Goal: Task Accomplishment & Management: Use online tool/utility

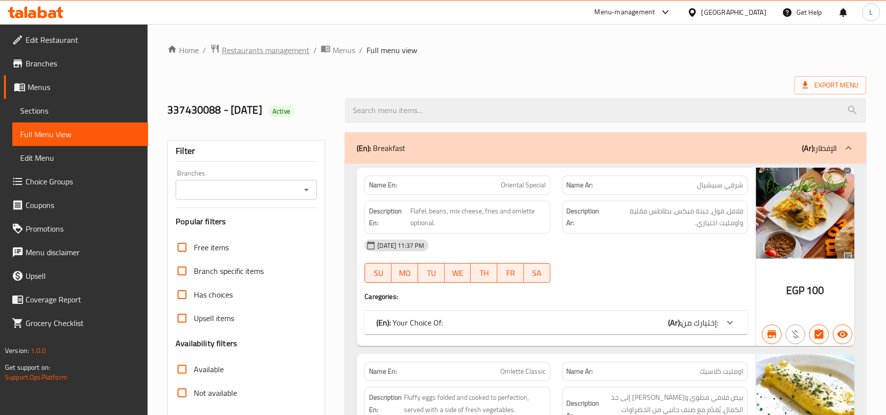
click at [240, 48] on span "Restaurants management" at bounding box center [266, 50] width 88 height 12
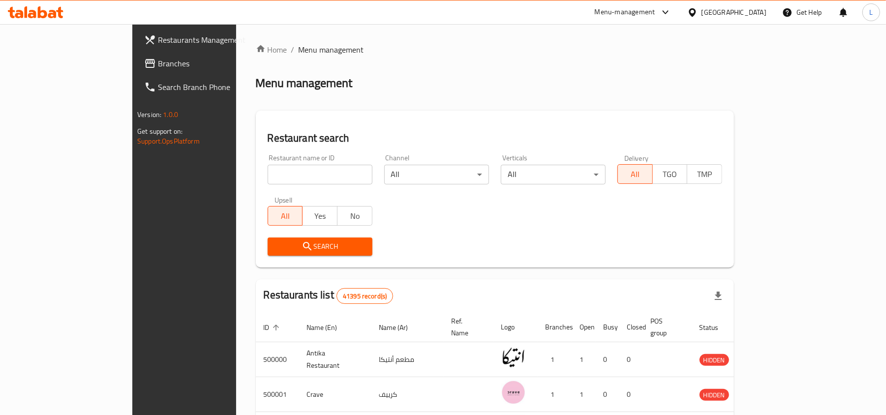
click at [268, 174] on input "search" at bounding box center [320, 175] width 105 height 20
paste input "658823"
type input "658823"
click at [276, 241] on span "Search" at bounding box center [320, 247] width 89 height 12
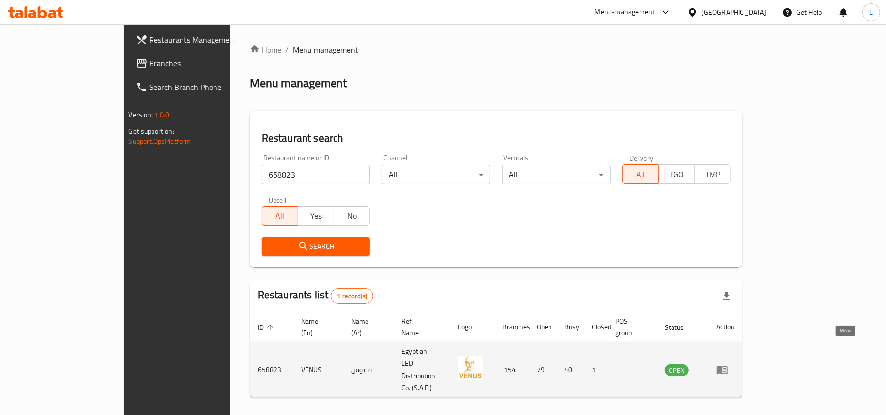
click at [726, 369] on icon "enhanced table" at bounding box center [724, 371] width 3 height 4
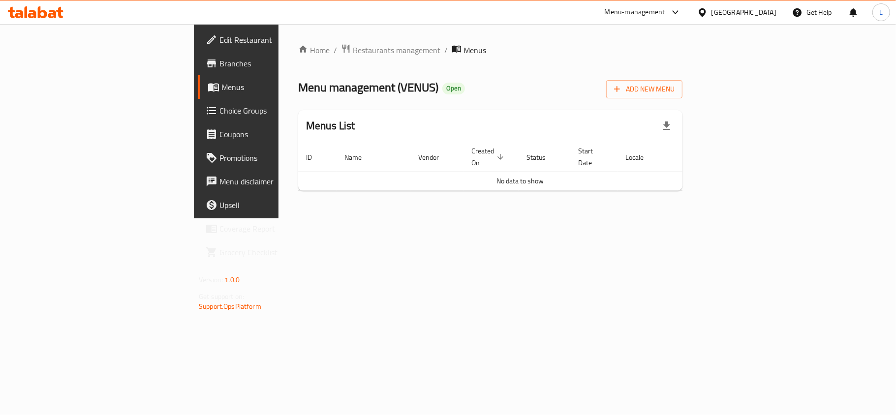
click at [219, 62] on span "Branches" at bounding box center [277, 64] width 116 height 12
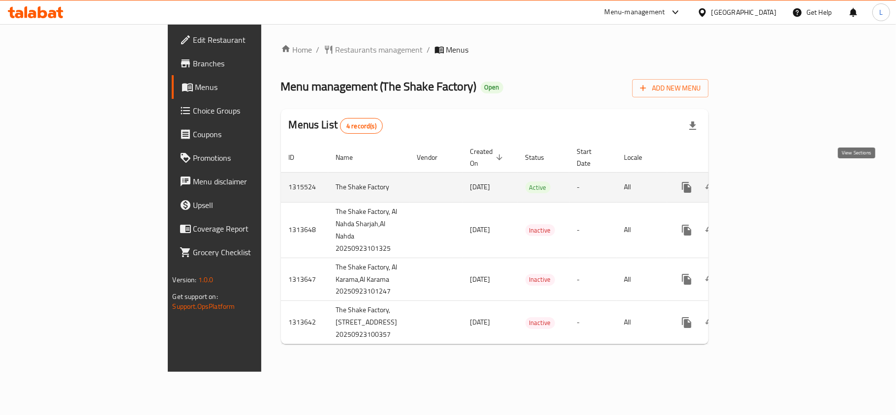
click at [764, 182] on icon "enhanced table" at bounding box center [758, 188] width 12 height 12
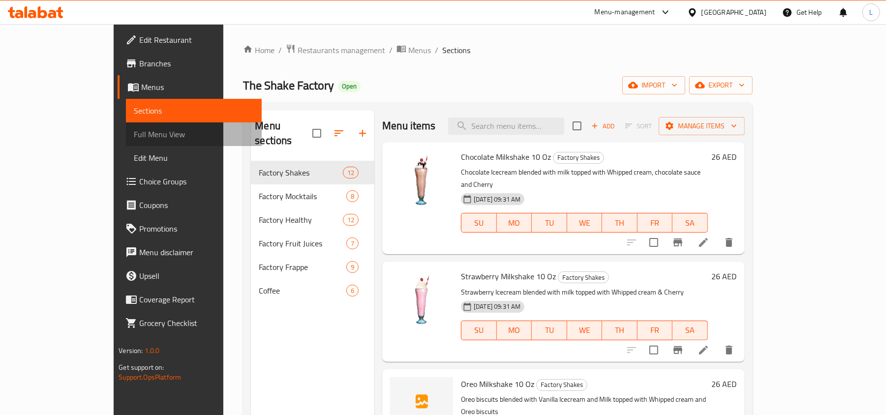
click at [134, 130] on span "Full Menu View" at bounding box center [194, 134] width 120 height 12
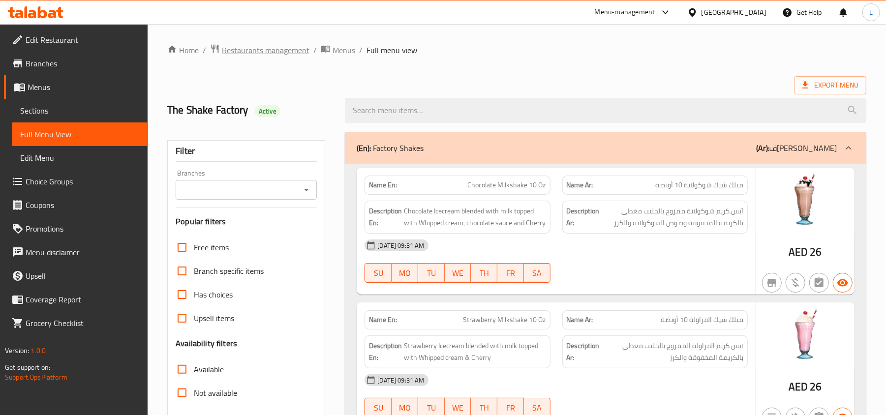
click at [285, 47] on span "Restaurants management" at bounding box center [266, 50] width 88 height 12
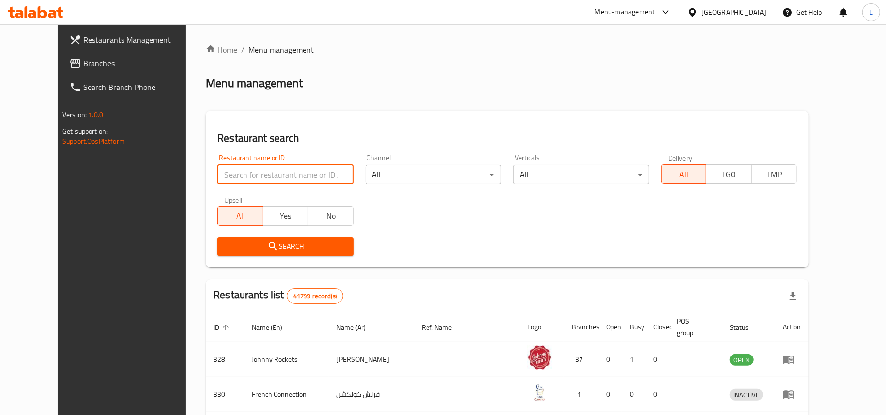
click at [292, 170] on input "search" at bounding box center [286, 175] width 136 height 20
paste input "Just Shawarma"
type input "Just Shawarma"
click at [267, 243] on icon "submit" at bounding box center [273, 247] width 12 height 12
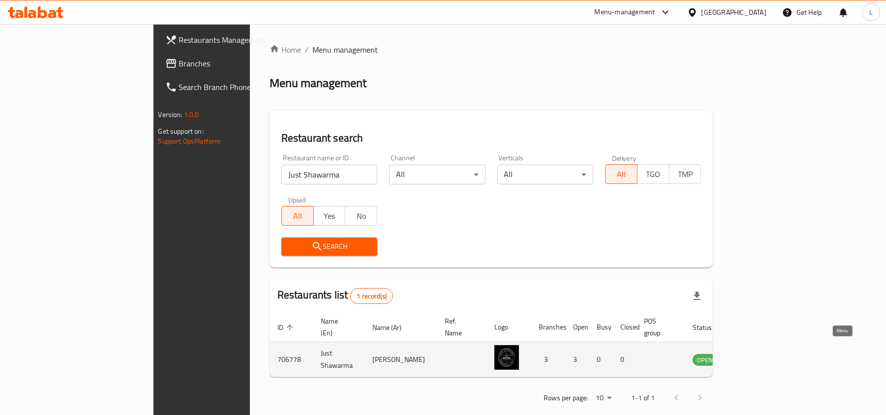
click at [763, 354] on link "enhanced table" at bounding box center [754, 360] width 18 height 12
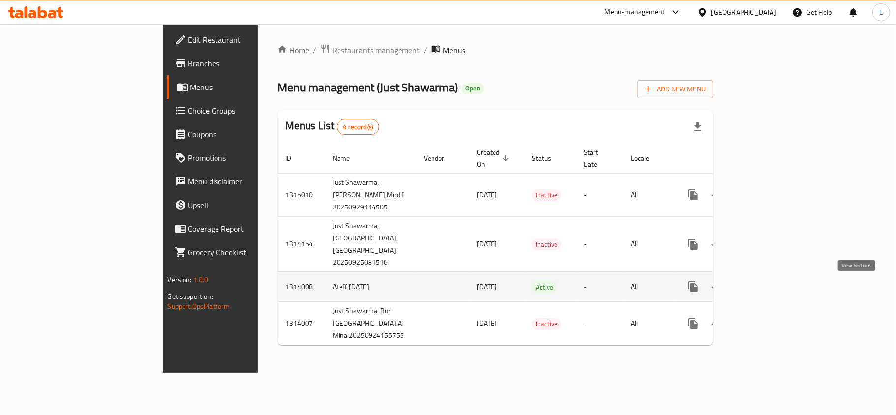
click at [770, 290] on icon "enhanced table" at bounding box center [764, 287] width 12 height 12
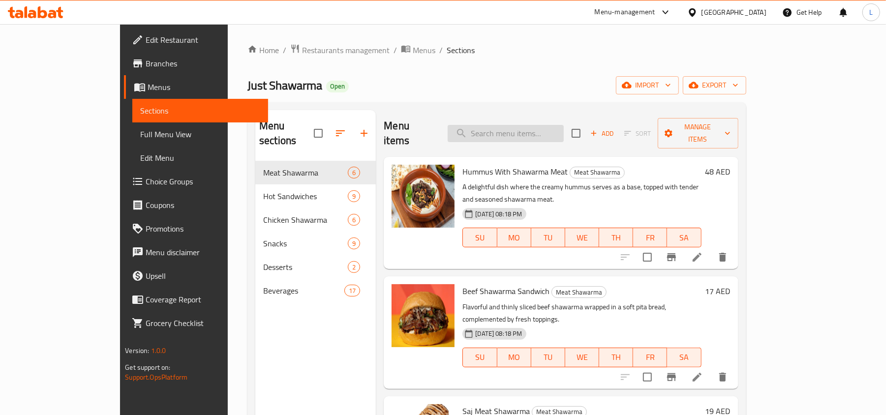
drag, startPoint x: 519, startPoint y: 123, endPoint x: 511, endPoint y: 119, distance: 9.0
click at [518, 125] on input "search" at bounding box center [506, 133] width 116 height 17
paste input "Dual Meat Shawarma"
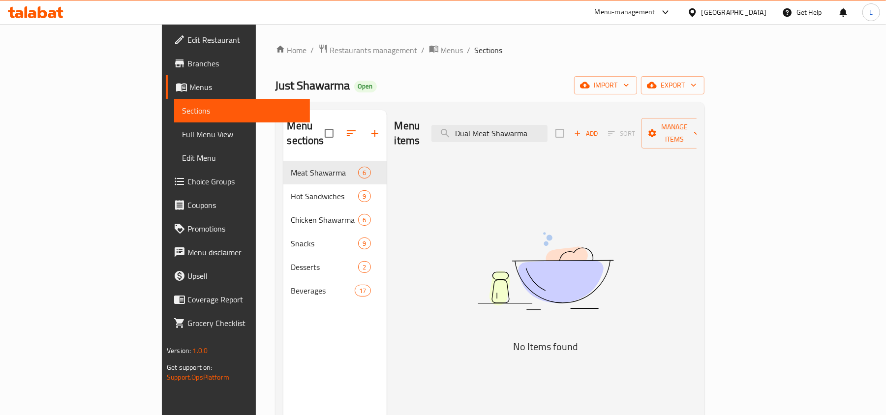
drag, startPoint x: 530, startPoint y: 126, endPoint x: 617, endPoint y: 127, distance: 87.6
click at [617, 127] on div "Menu items Dual Meat Shawarma Add Sort Manage items" at bounding box center [546, 133] width 302 height 47
type input "Du"
click at [188, 42] on span "Edit Restaurant" at bounding box center [245, 40] width 115 height 12
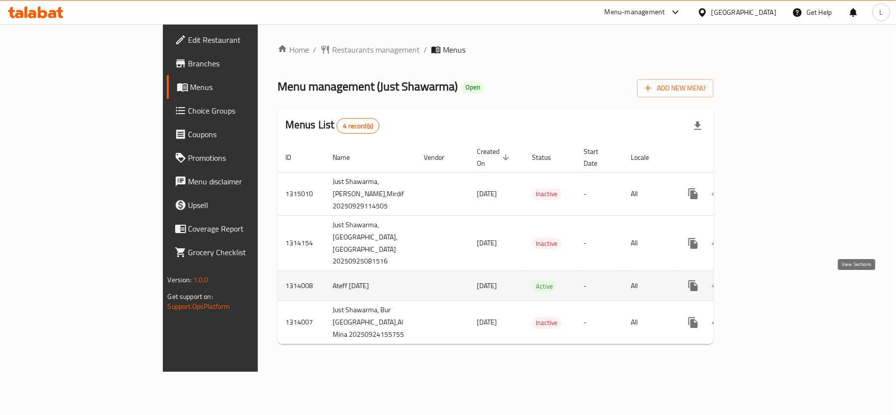
click at [769, 288] on icon "enhanced table" at bounding box center [764, 286] width 9 height 9
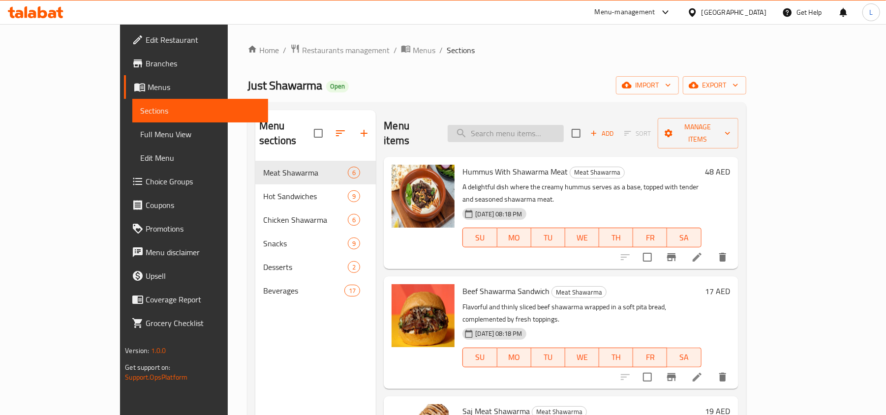
click at [524, 127] on input "search" at bounding box center [506, 133] width 116 height 17
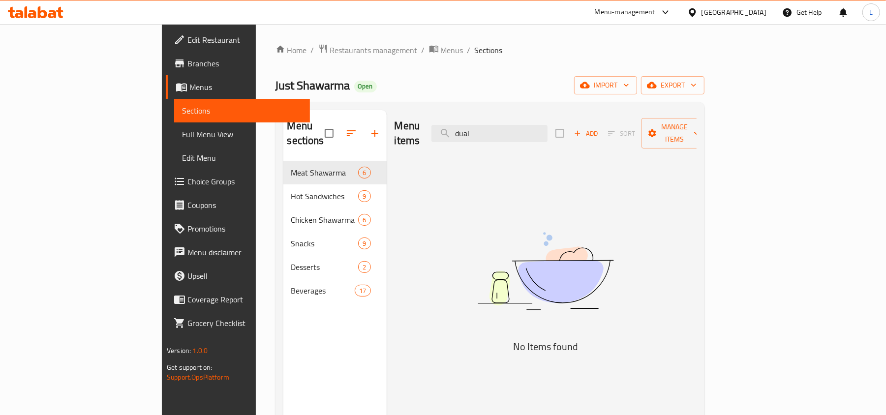
type input "dual"
click at [330, 53] on span "Restaurants management" at bounding box center [374, 50] width 88 height 12
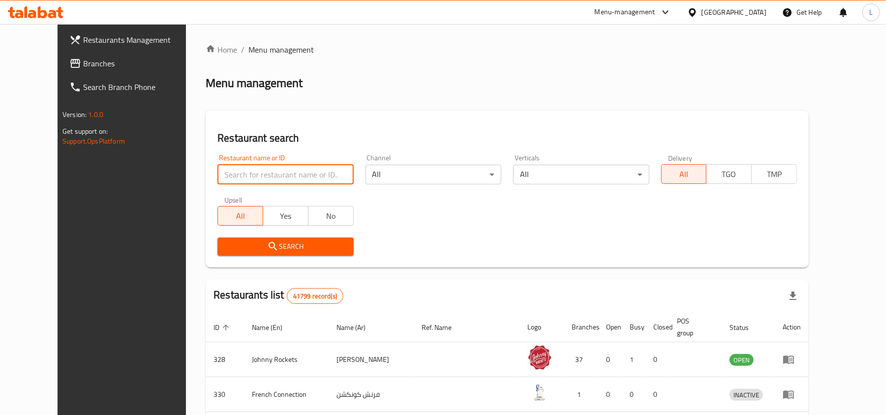
click at [292, 167] on input "search" at bounding box center [286, 175] width 136 height 20
paste input "706559"
type input "706559"
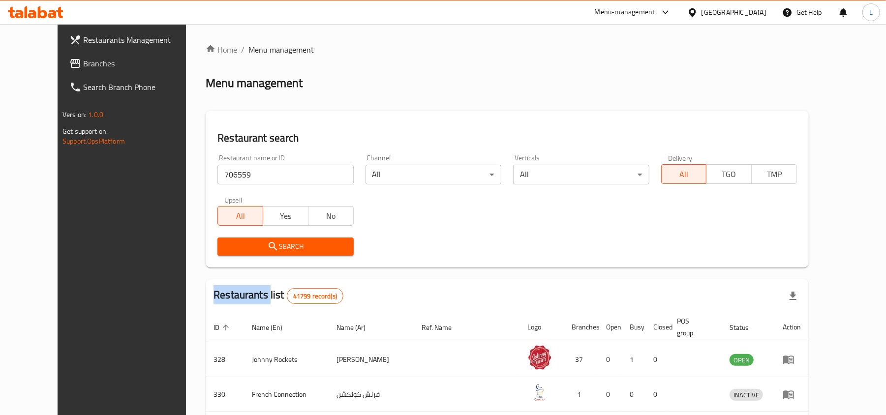
click at [243, 235] on div "Search" at bounding box center [286, 247] width 148 height 30
click at [258, 249] on span "Search" at bounding box center [285, 247] width 120 height 12
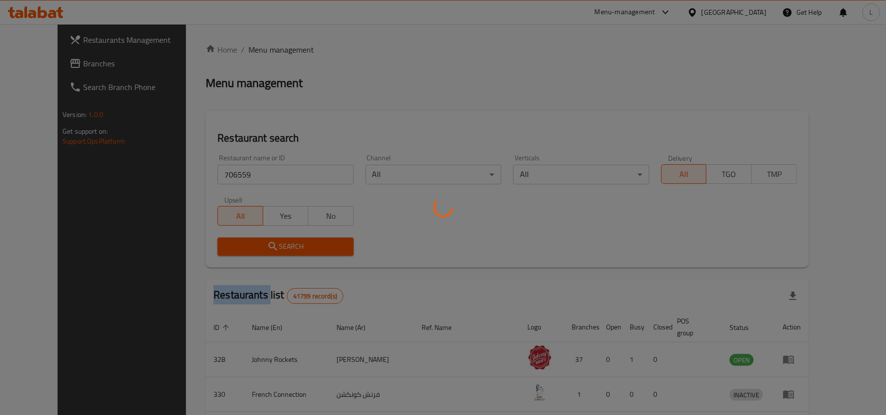
click at [258, 249] on div at bounding box center [443, 207] width 886 height 415
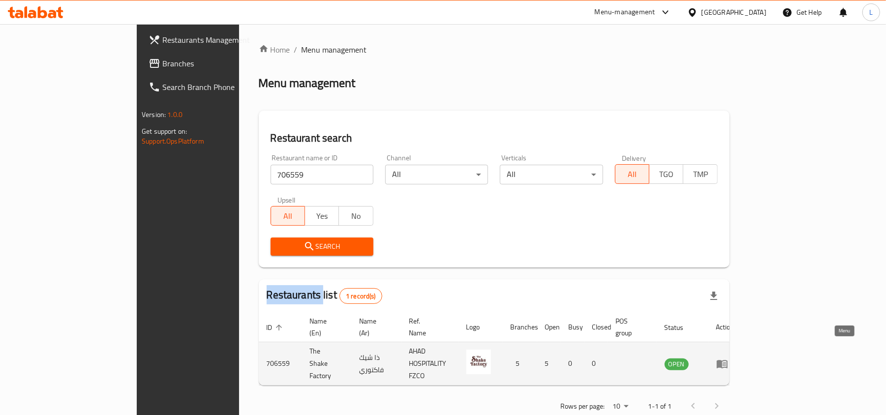
click at [735, 358] on link "enhanced table" at bounding box center [726, 364] width 18 height 12
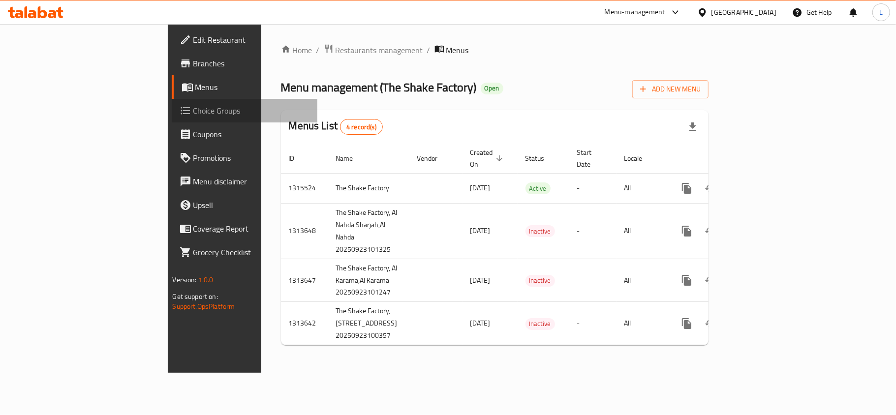
click at [193, 106] on span "Choice Groups" at bounding box center [251, 111] width 116 height 12
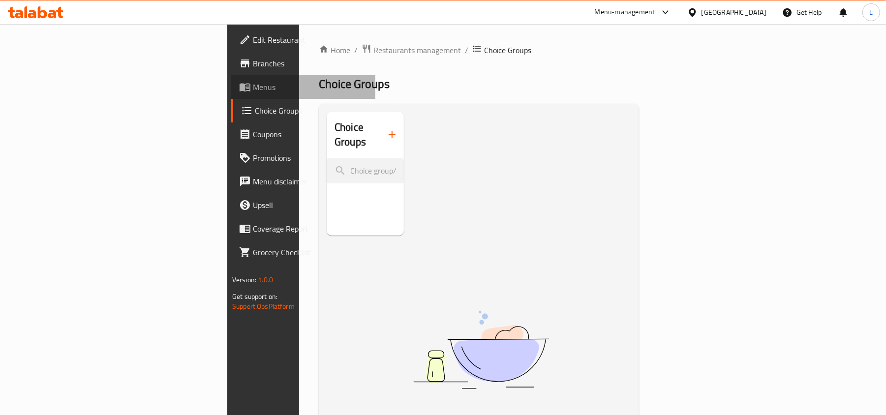
click at [253, 89] on span "Menus" at bounding box center [310, 87] width 115 height 12
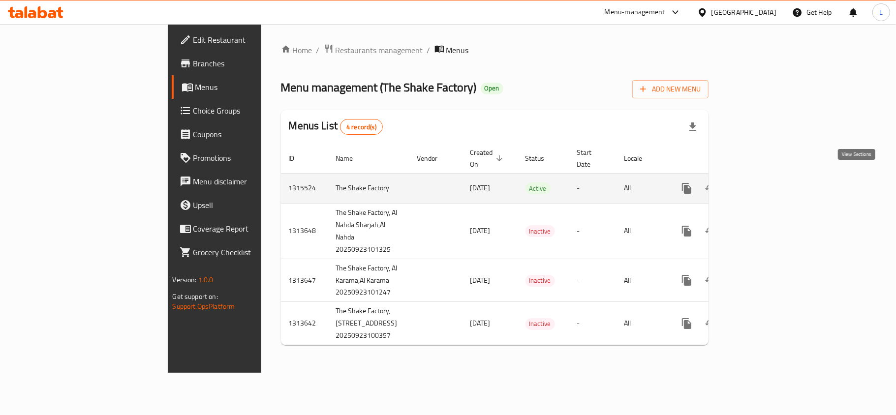
click at [764, 184] on icon "enhanced table" at bounding box center [758, 189] width 12 height 12
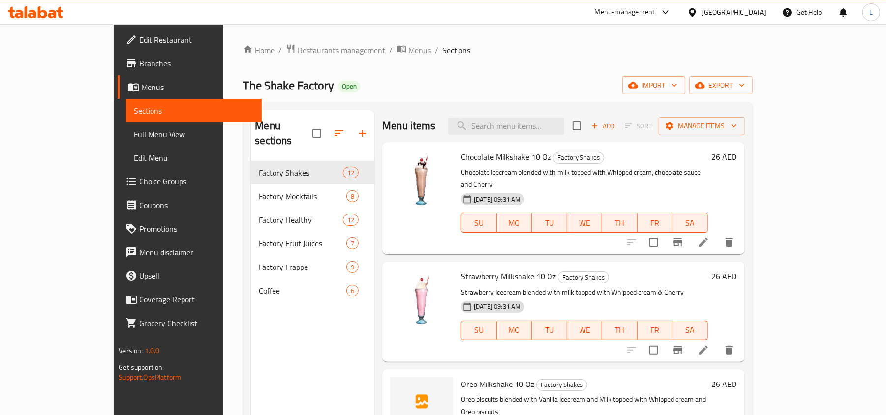
click at [517, 111] on div "Menu items Add Sort Manage items" at bounding box center [563, 126] width 362 height 32
click at [537, 128] on input "search" at bounding box center [506, 126] width 116 height 17
paste input "Dream On Smoothi"
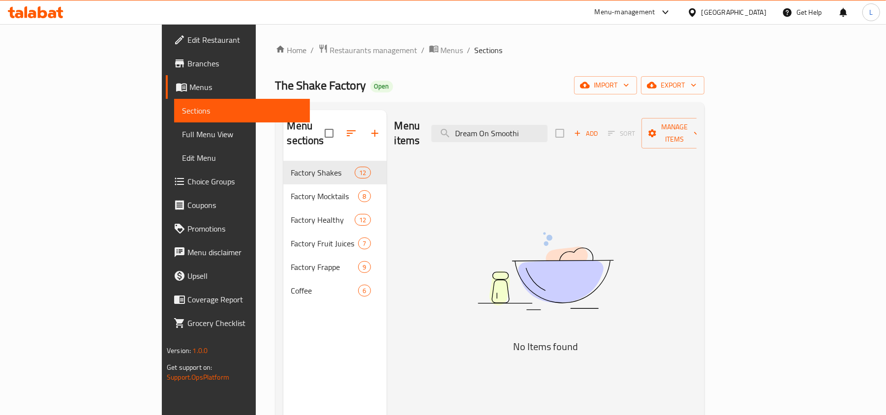
drag, startPoint x: 534, startPoint y: 129, endPoint x: 638, endPoint y: 137, distance: 104.1
click at [635, 140] on div "Menu items Dream On Smoothi Add Sort Manage items" at bounding box center [546, 133] width 302 height 47
type input "Dream"
click at [166, 54] on link "Branches" at bounding box center [238, 64] width 144 height 24
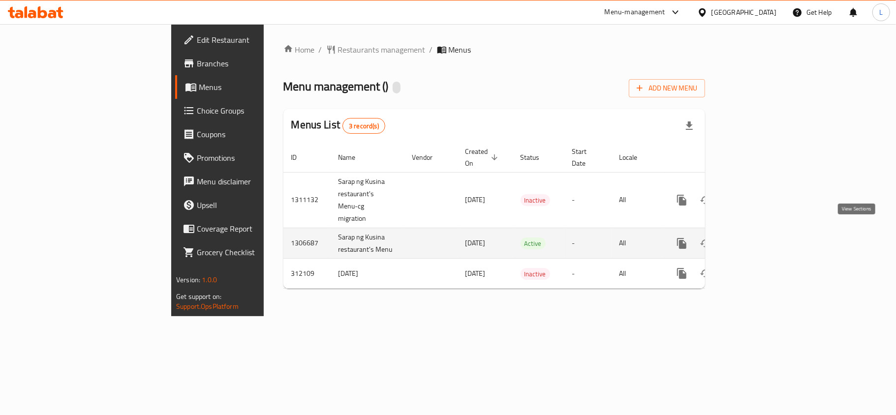
click at [757, 239] on icon "enhanced table" at bounding box center [753, 243] width 9 height 9
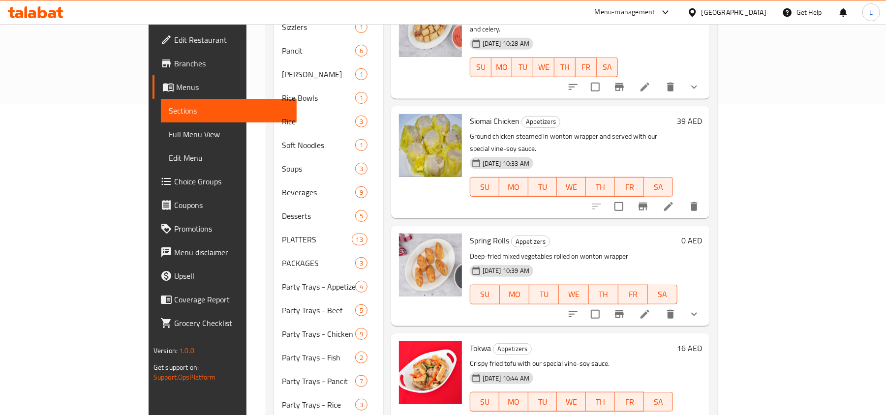
scroll to position [270, 0]
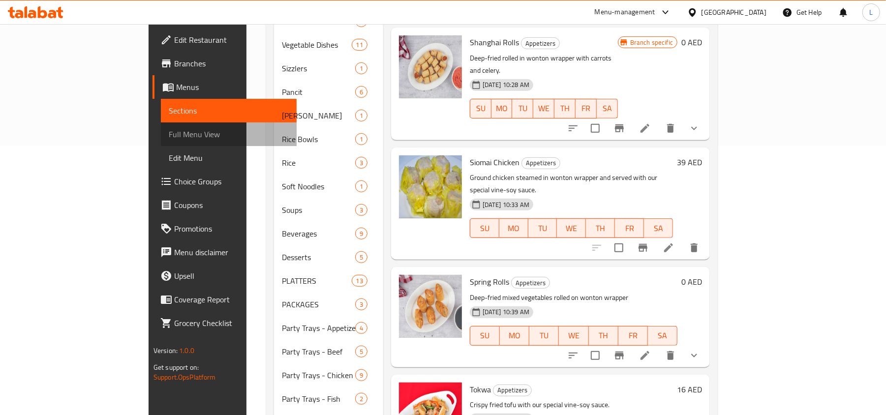
click at [169, 134] on span "Full Menu View" at bounding box center [229, 134] width 120 height 12
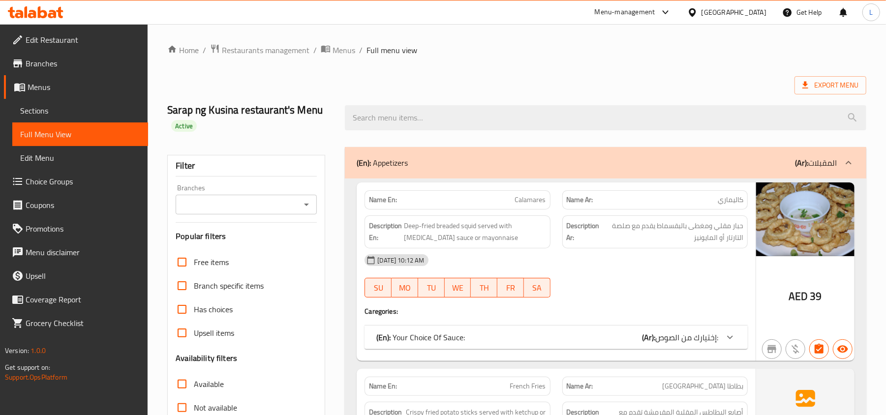
click at [334, 53] on span "Menus" at bounding box center [344, 50] width 23 height 12
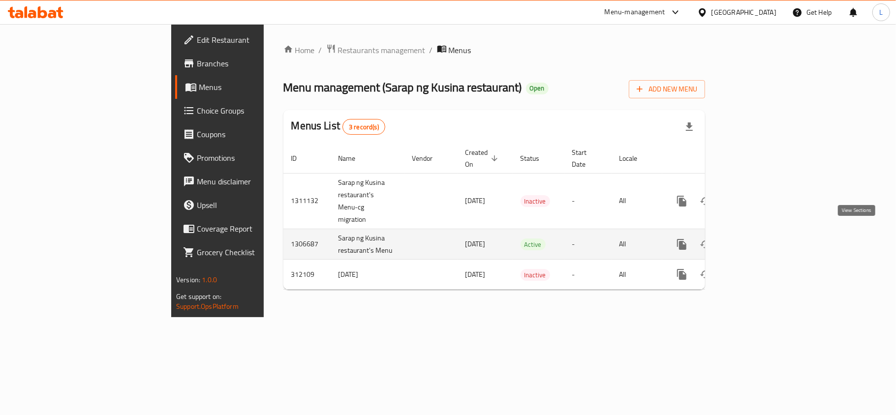
click at [759, 239] on icon "enhanced table" at bounding box center [753, 245] width 12 height 12
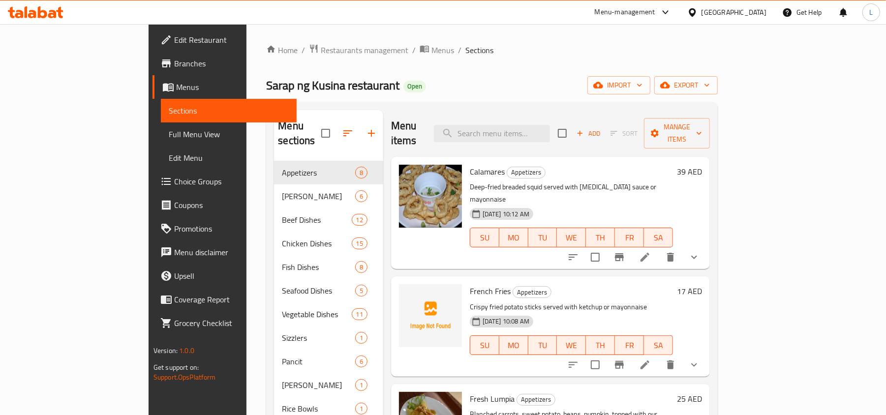
click at [470, 284] on span "French Fries" at bounding box center [490, 291] width 41 height 15
copy h6 "French Fries"
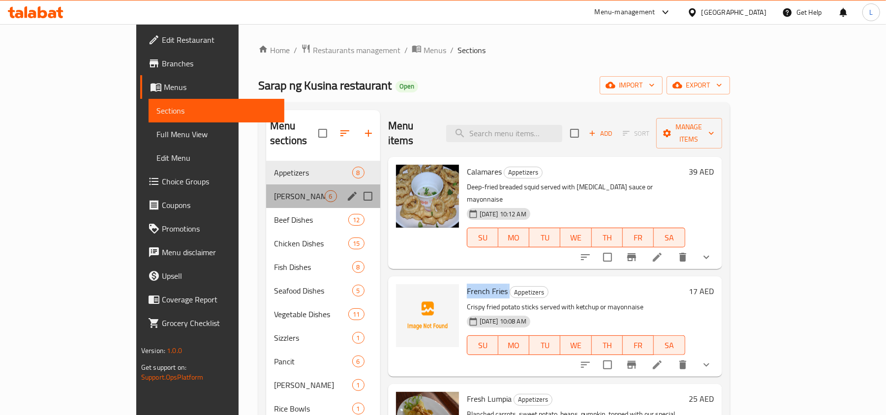
click at [266, 185] on div "PAMELA Meals 6" at bounding box center [323, 197] width 114 height 24
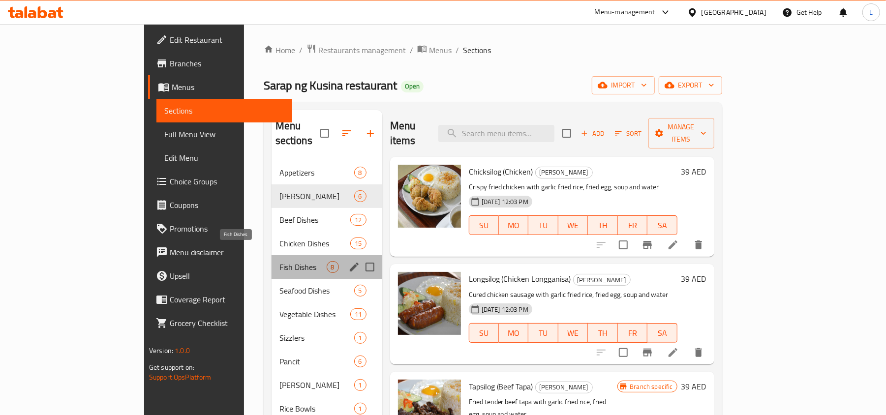
click at [280, 261] on span "Fish Dishes" at bounding box center [303, 267] width 47 height 12
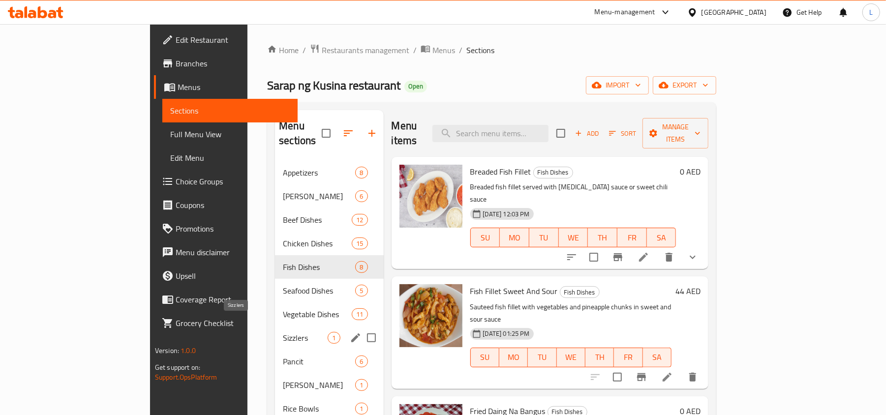
click at [283, 332] on span "Sizzlers" at bounding box center [305, 338] width 45 height 12
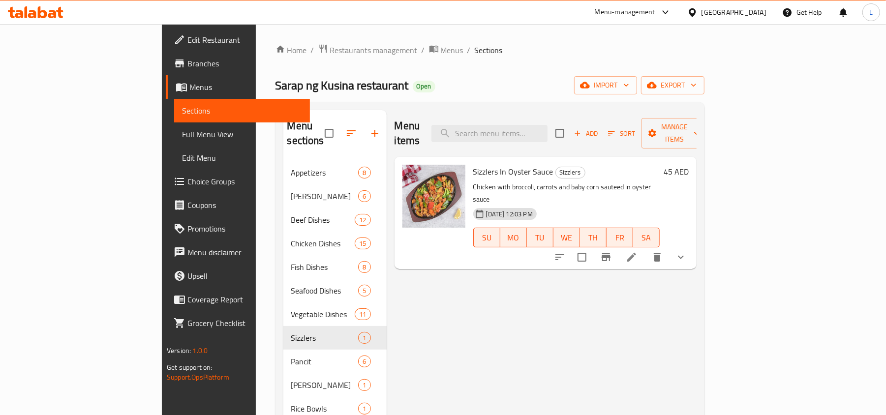
click at [482, 164] on span "Sizzlers In Oyster Sauce" at bounding box center [513, 171] width 80 height 15
copy h6 "Sizzlers In Oyster Sauce"
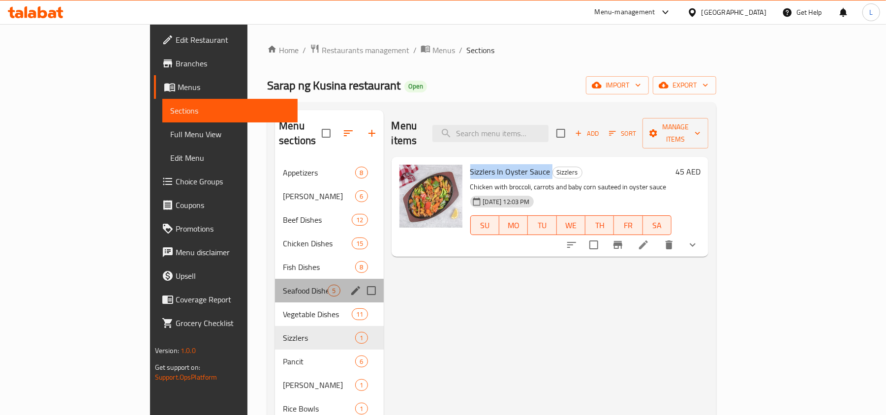
click at [275, 284] on div "Seafood Dishes 5" at bounding box center [329, 291] width 108 height 24
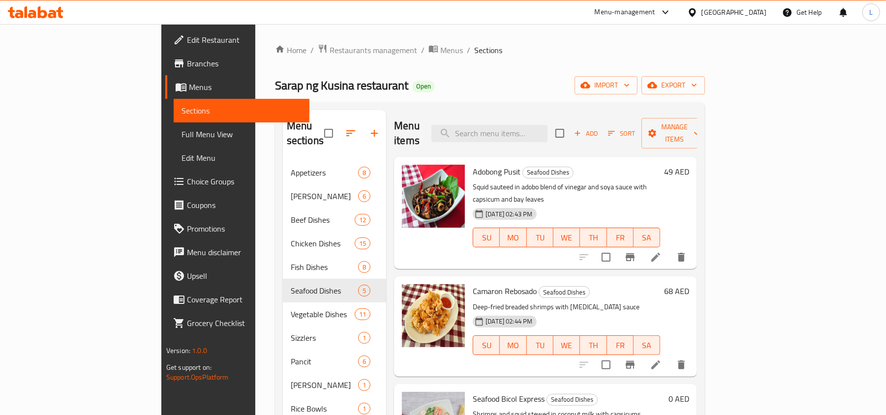
click at [477, 284] on span "Camaron Rebosado" at bounding box center [505, 291] width 64 height 15
copy h6 "Camaron Rebosado"
click at [664, 164] on div "Adobong Pusit Seafood Dishes Squid sauteed in adobo blend of vinegar and soya s…" at bounding box center [566, 213] width 195 height 104
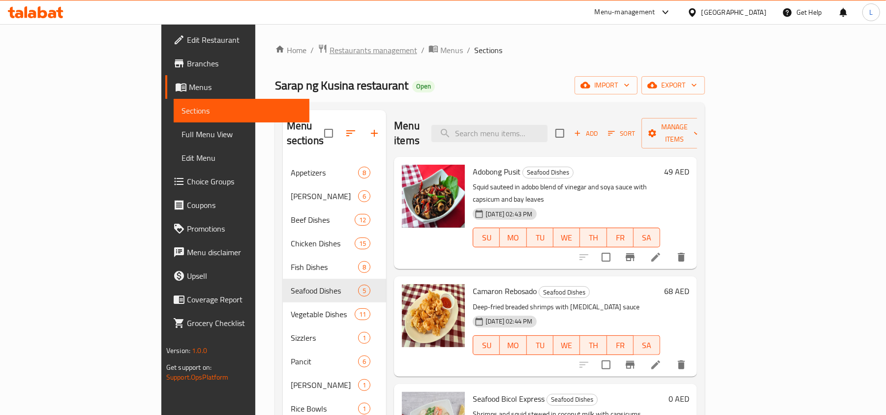
click at [330, 44] on span "Restaurants management" at bounding box center [374, 50] width 88 height 12
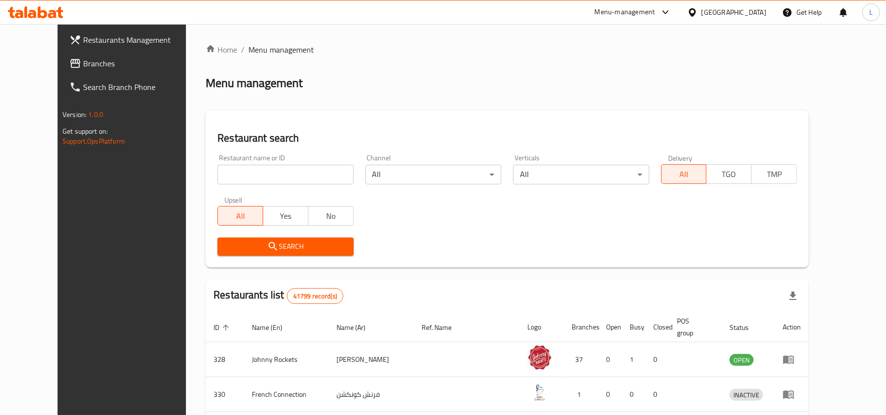
click at [745, 10] on div "United Arab Emirates" at bounding box center [734, 12] width 65 height 11
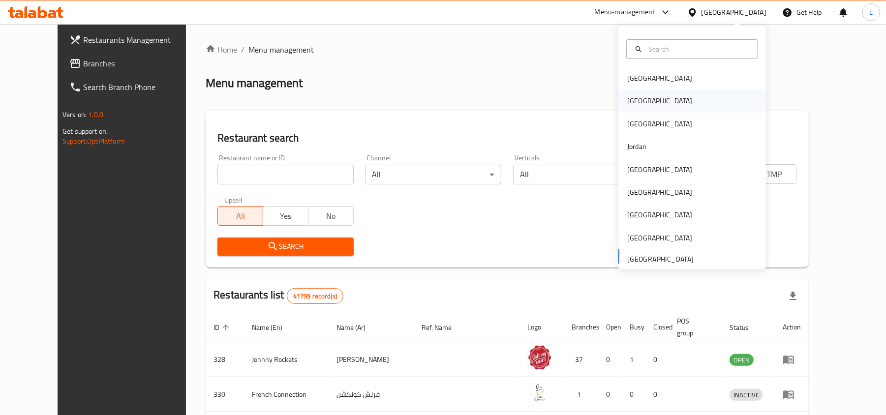
click at [627, 103] on div "[GEOGRAPHIC_DATA]" at bounding box center [659, 100] width 65 height 11
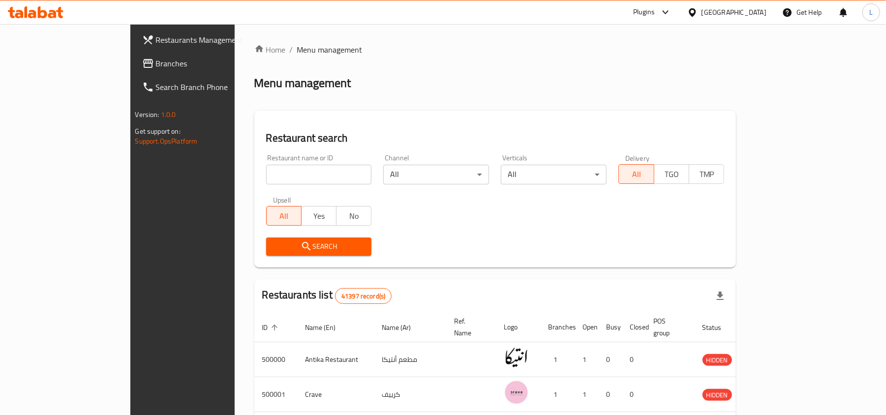
drag, startPoint x: 258, startPoint y: 171, endPoint x: 258, endPoint y: 185, distance: 13.8
click at [266, 171] on input "search" at bounding box center [319, 175] width 106 height 20
paste input "734985"
type input "734985"
click at [274, 249] on span "Search" at bounding box center [319, 247] width 90 height 12
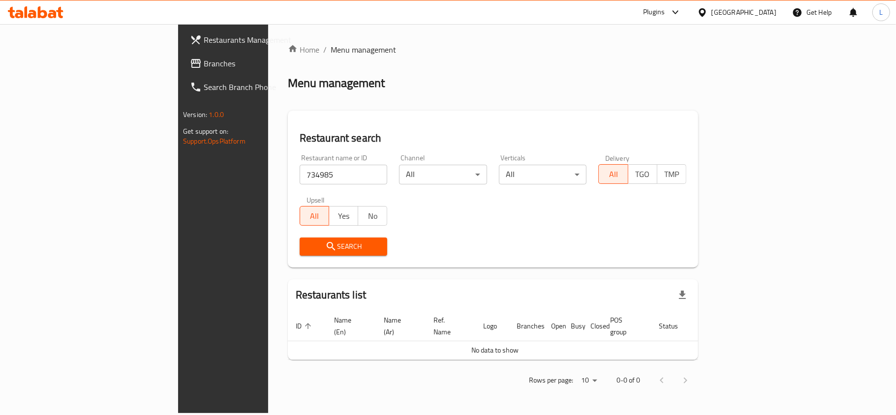
click at [204, 60] on span "Branches" at bounding box center [262, 64] width 116 height 12
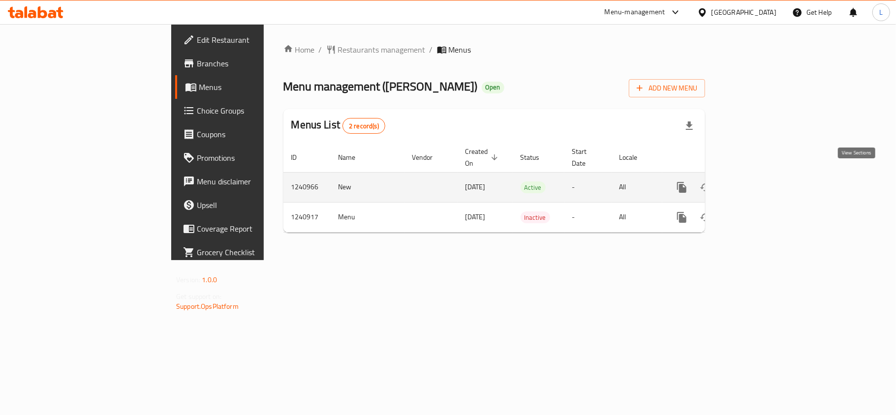
click at [759, 183] on icon "enhanced table" at bounding box center [753, 188] width 12 height 12
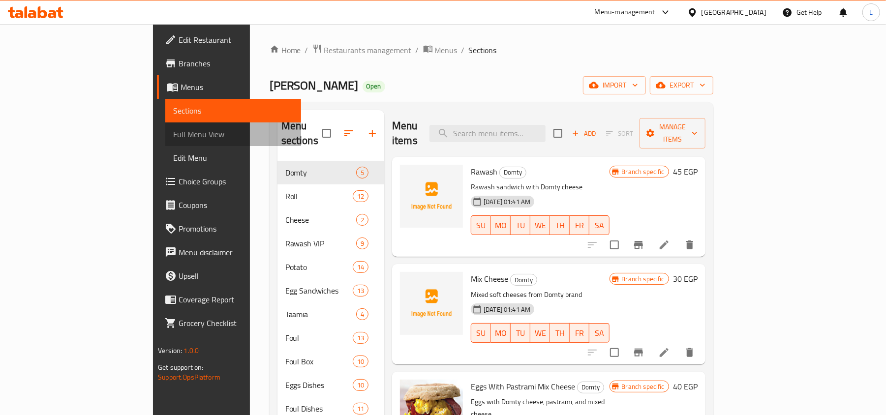
click at [173, 134] on span "Full Menu View" at bounding box center [233, 134] width 120 height 12
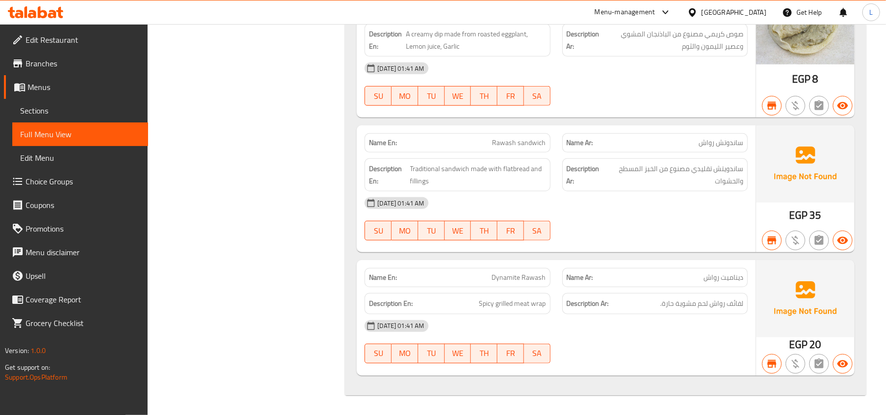
scroll to position [16050, 0]
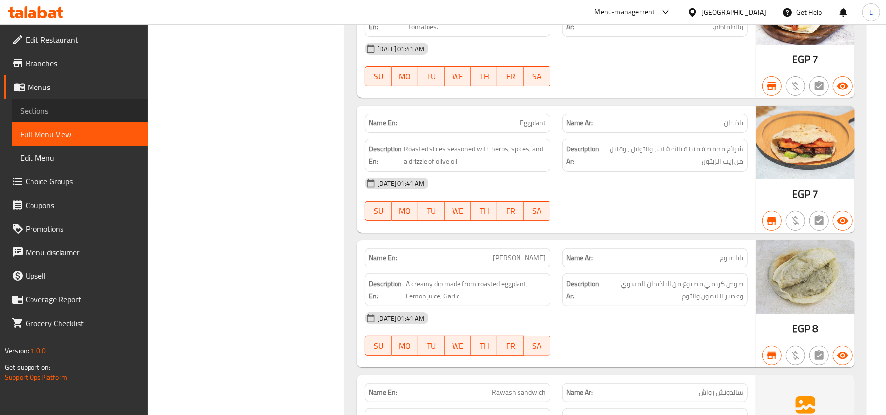
click at [68, 119] on link "Sections" at bounding box center [80, 111] width 136 height 24
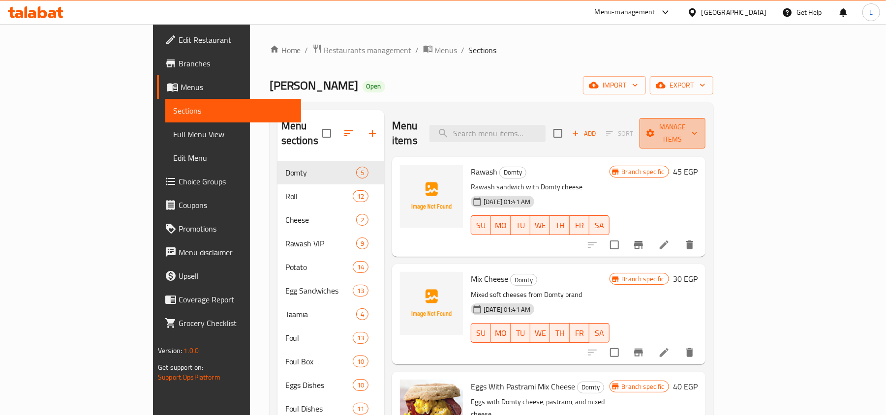
click at [706, 134] on button "Manage items" at bounding box center [673, 133] width 66 height 31
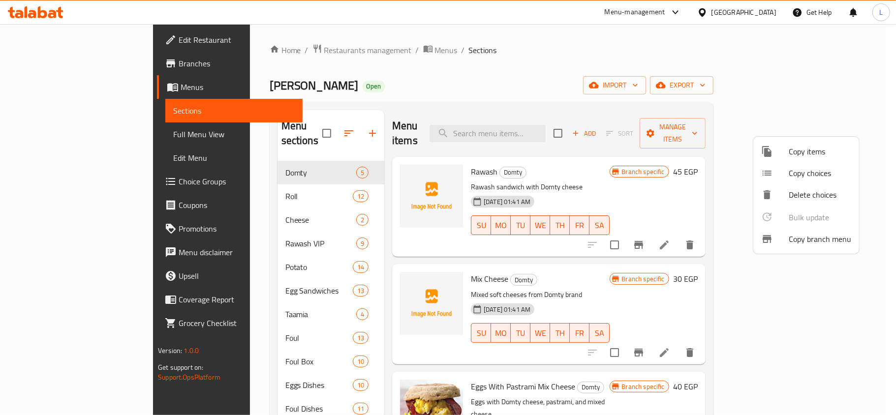
click at [708, 79] on div at bounding box center [448, 207] width 896 height 415
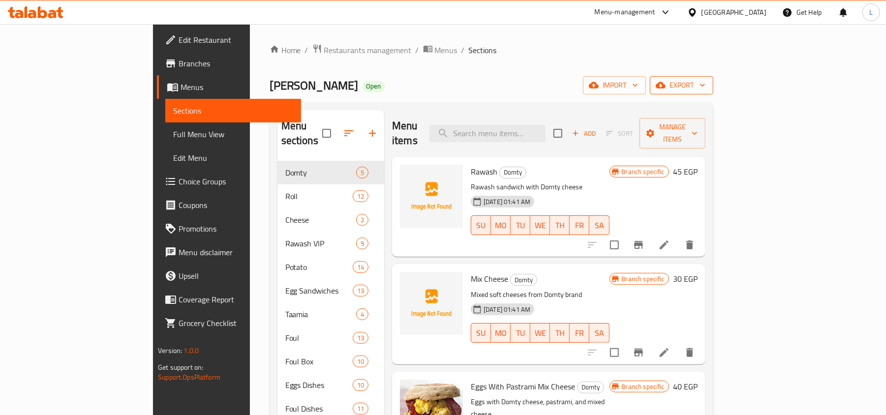
click at [666, 87] on icon "button" at bounding box center [661, 85] width 10 height 6
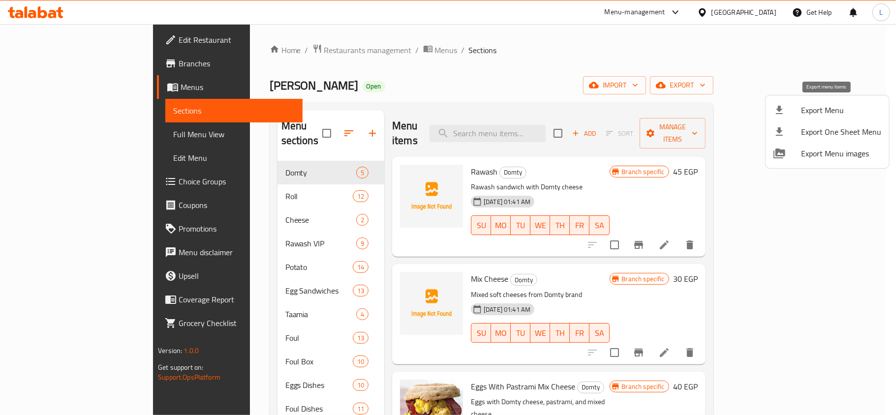
click at [813, 116] on span "Export Menu" at bounding box center [841, 110] width 80 height 12
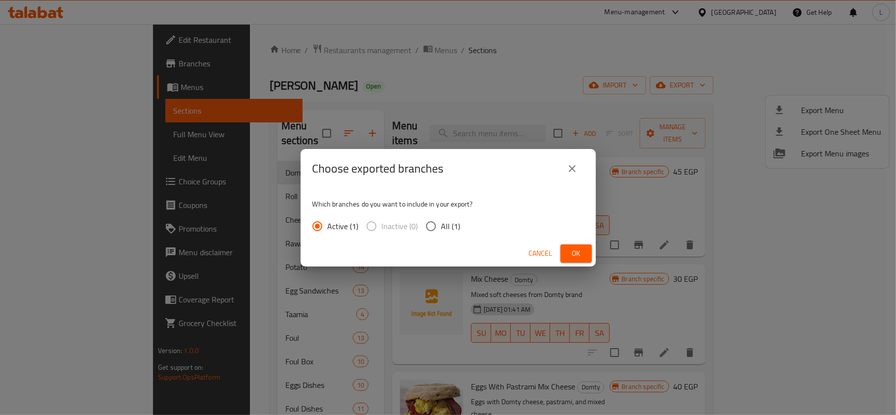
click at [574, 253] on span "Ok" at bounding box center [576, 254] width 16 height 12
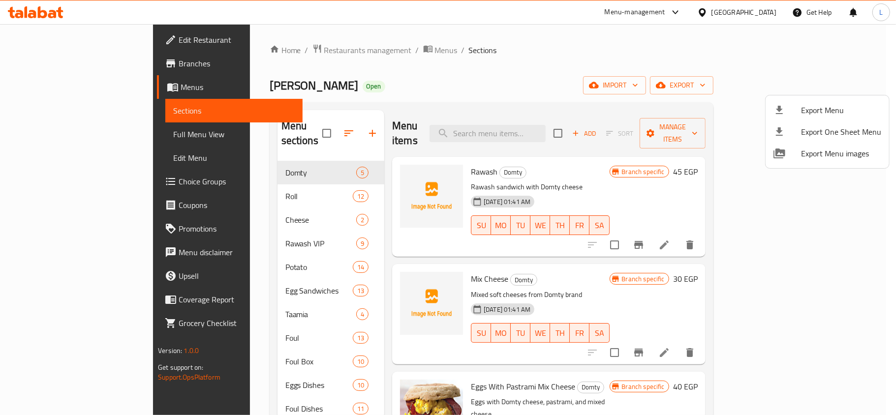
click at [243, 47] on div at bounding box center [448, 207] width 896 height 415
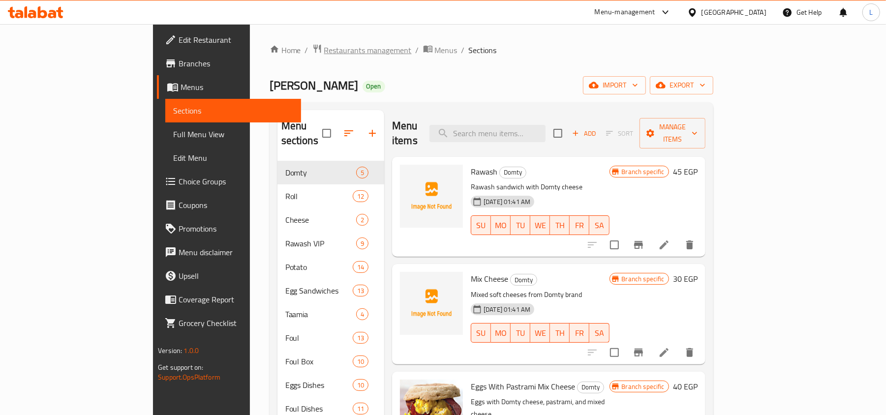
click at [324, 53] on span "Restaurants management" at bounding box center [368, 50] width 88 height 12
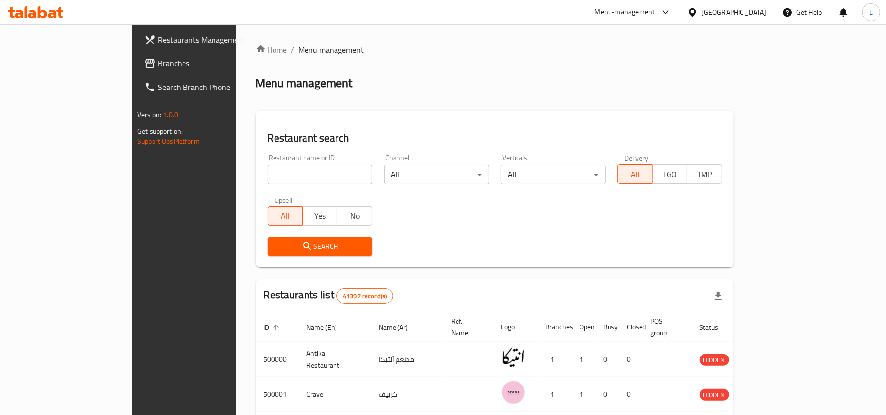
click at [158, 66] on span "Branches" at bounding box center [215, 64] width 115 height 12
